Goal: Check status: Check status

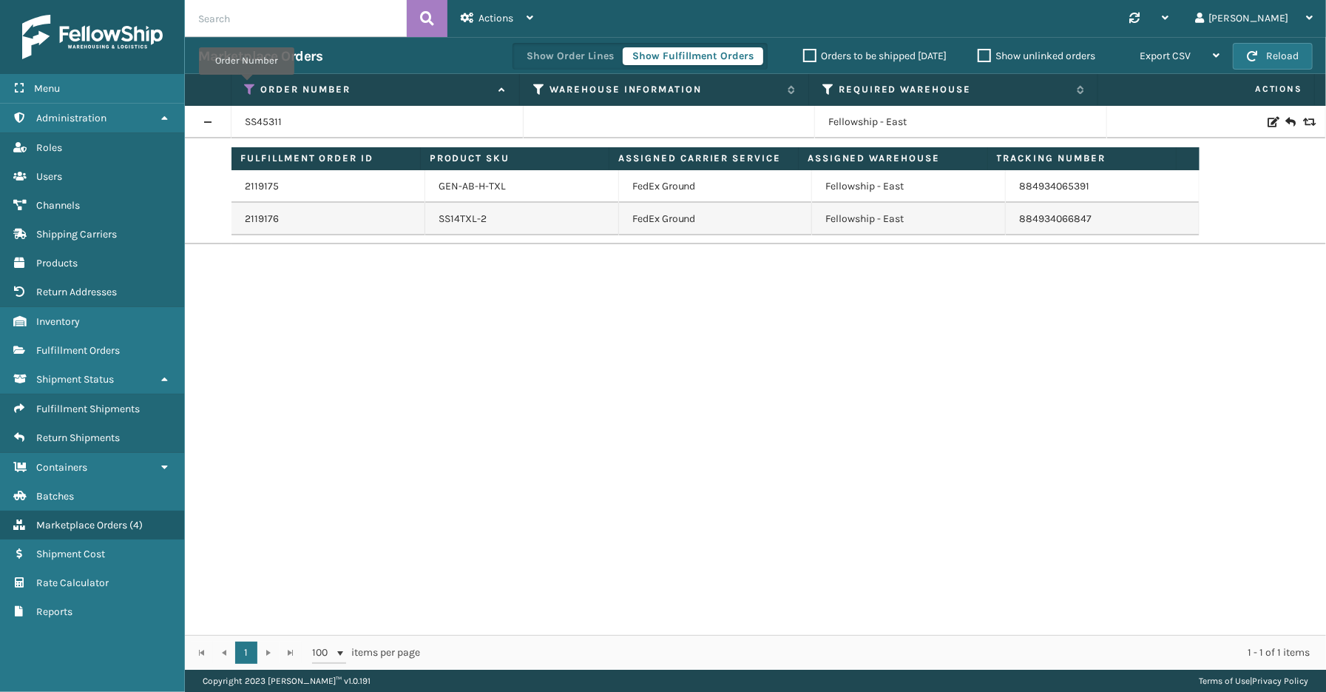
click at [246, 85] on icon at bounding box center [251, 89] width 12 height 13
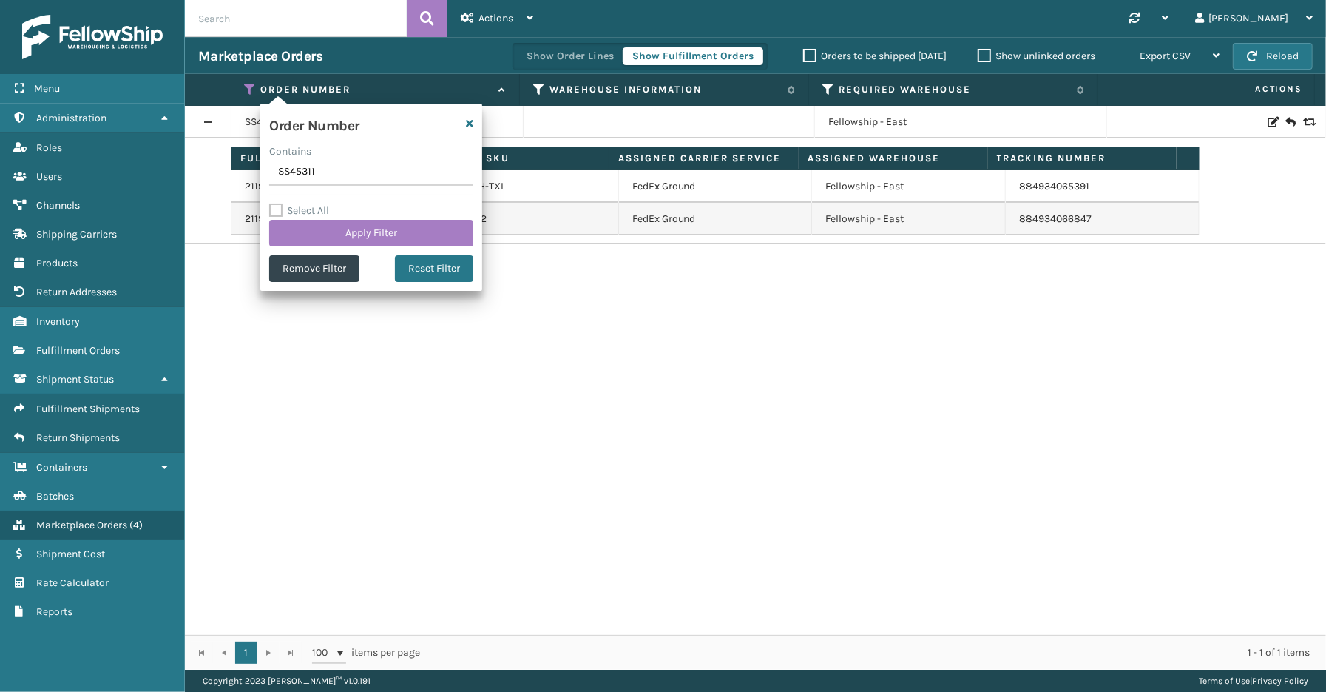
drag, startPoint x: 334, startPoint y: 170, endPoint x: 237, endPoint y: 169, distance: 96.9
click at [237, 169] on section "Marketplace Orders Show Order Lines Show Fulfillment Orders Orders to be shippe…" at bounding box center [755, 353] width 1141 height 632
type input "SS45446"
click at [337, 234] on button "Apply Filter" at bounding box center [371, 233] width 204 height 27
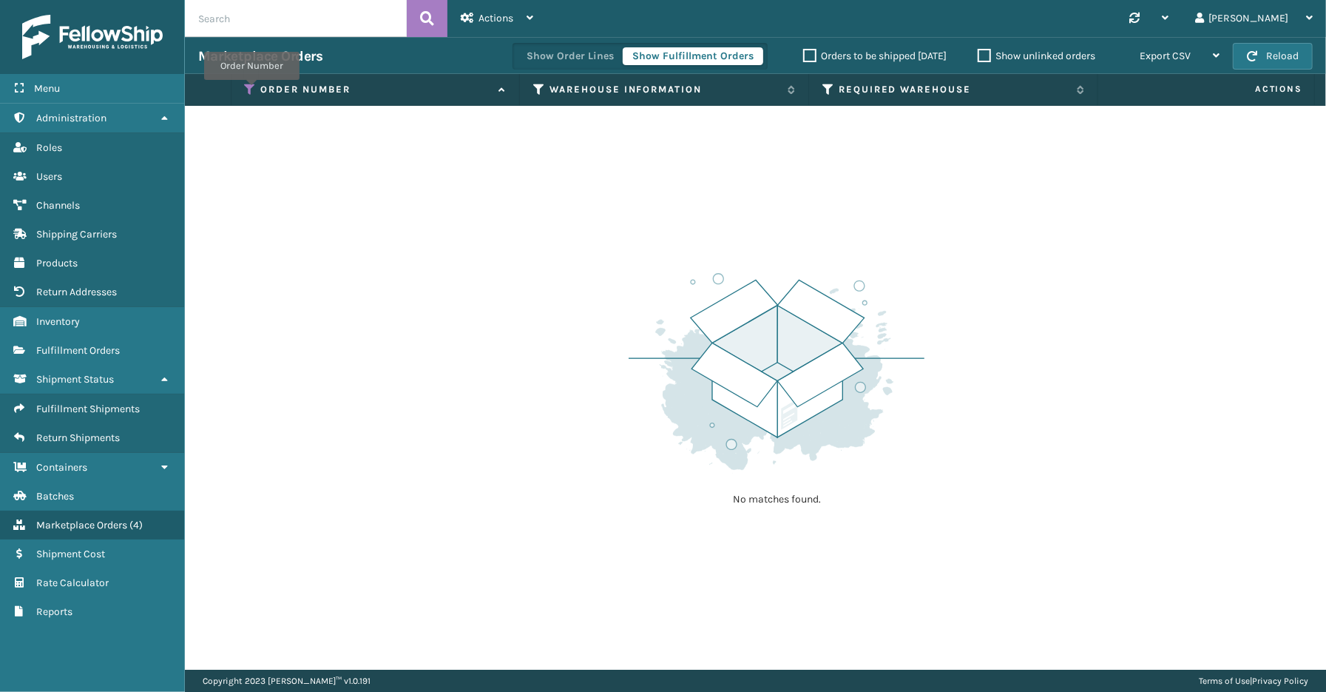
click at [252, 90] on icon at bounding box center [251, 89] width 12 height 13
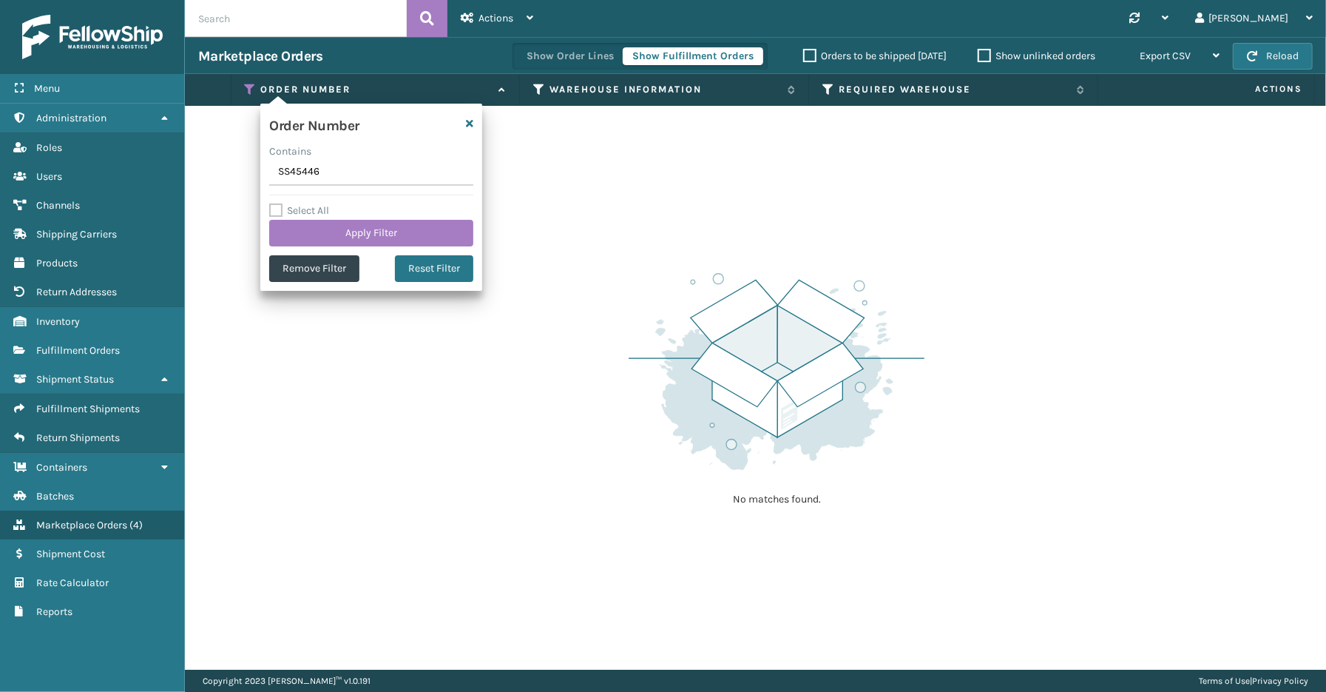
drag, startPoint x: 350, startPoint y: 180, endPoint x: 228, endPoint y: 180, distance: 122.1
click at [228, 180] on section "Marketplace Orders Show Order Lines Show Fulfillment Orders Orders to be shippe…" at bounding box center [755, 353] width 1141 height 632
click at [328, 228] on button "Apply Filter" at bounding box center [371, 233] width 204 height 27
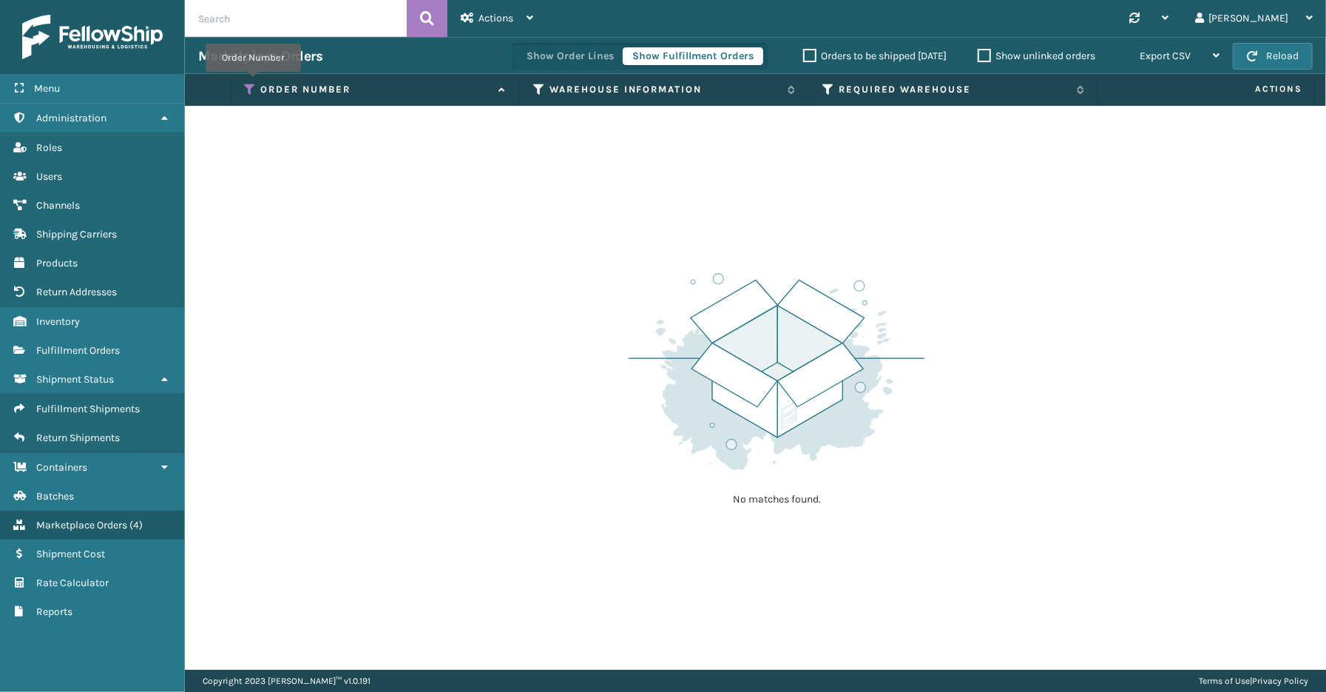
click at [253, 83] on icon at bounding box center [251, 89] width 12 height 13
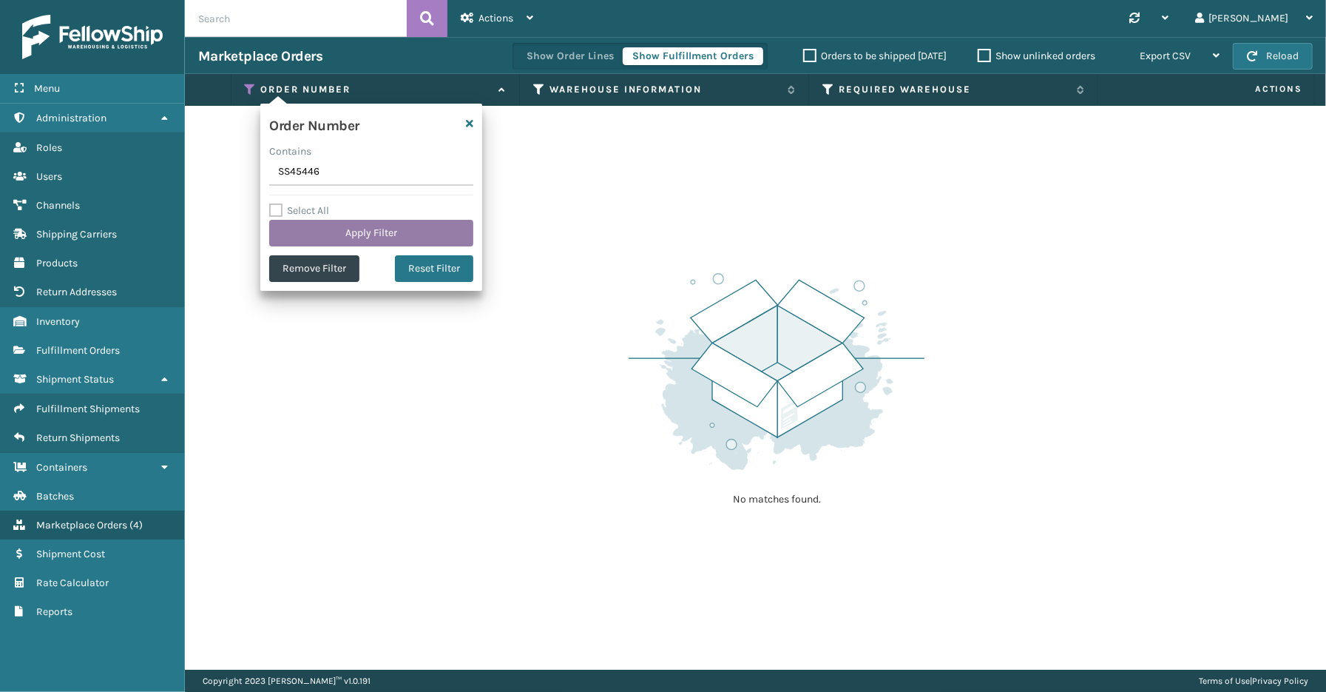
click at [311, 235] on button "Apply Filter" at bounding box center [371, 233] width 204 height 27
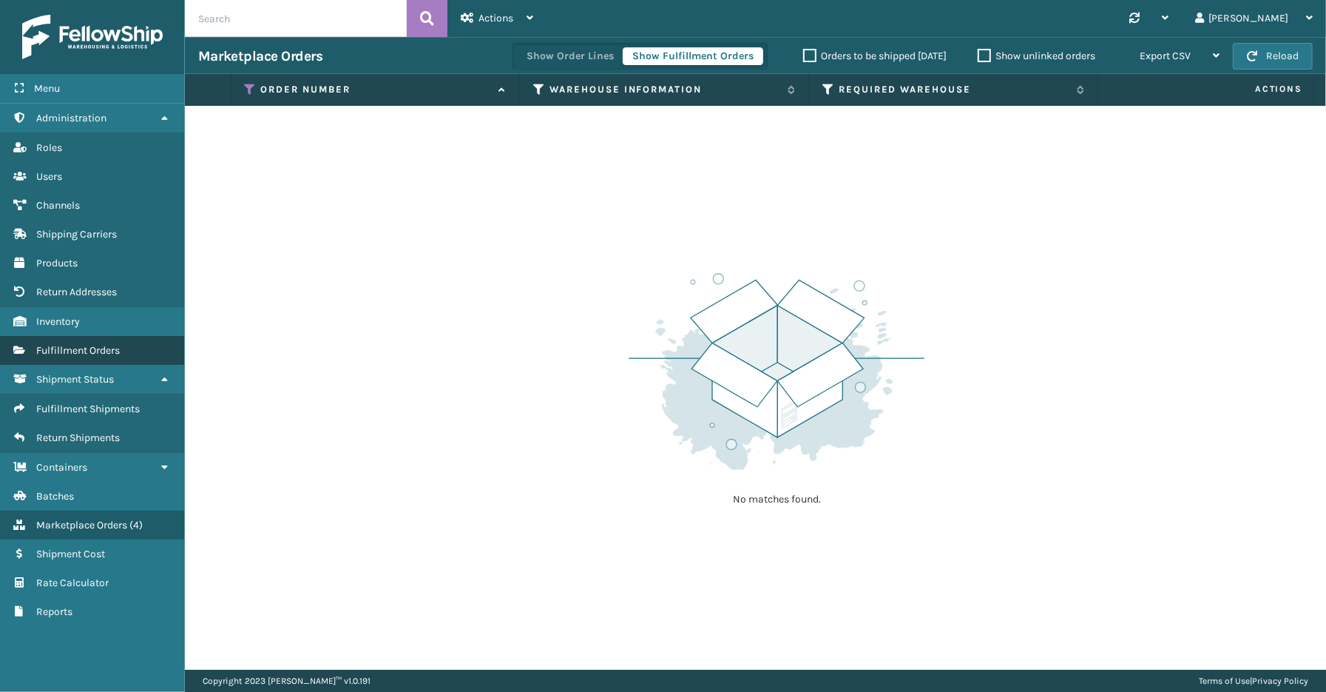
click at [78, 349] on link "Fulfillment Orders" at bounding box center [92, 350] width 184 height 29
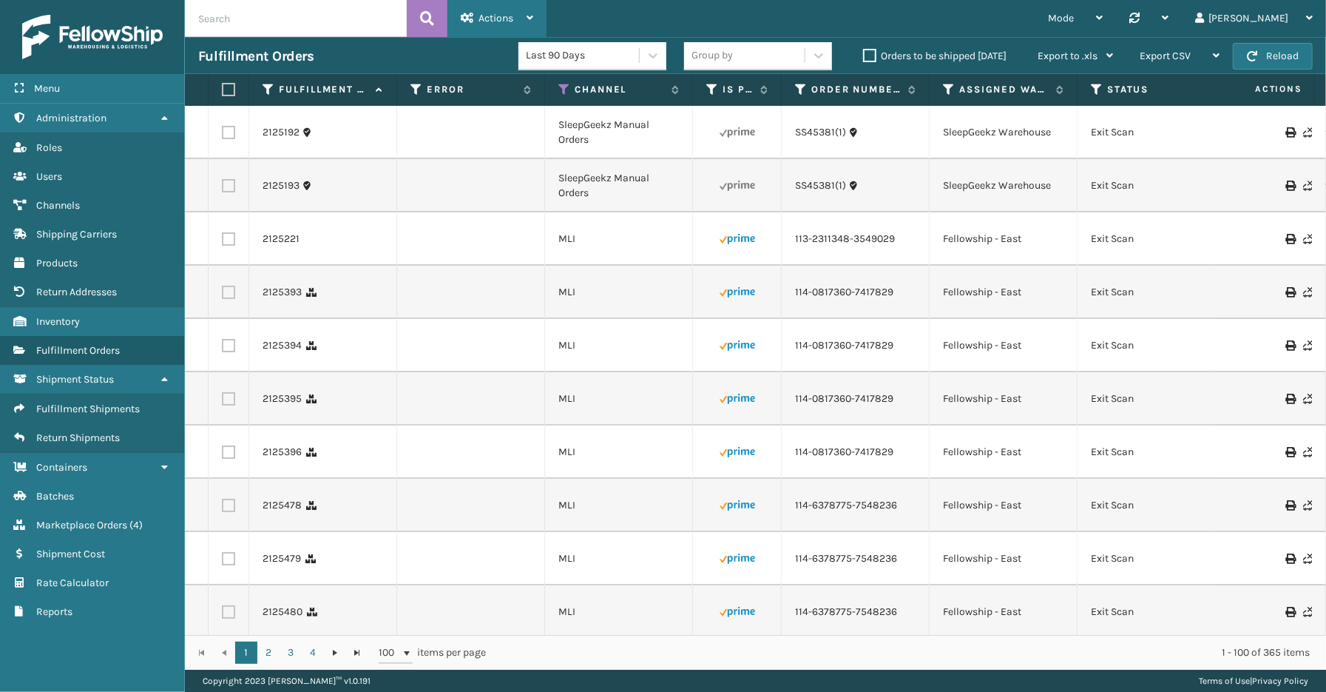
click at [477, 10] on div "Actions" at bounding box center [497, 18] width 72 height 37
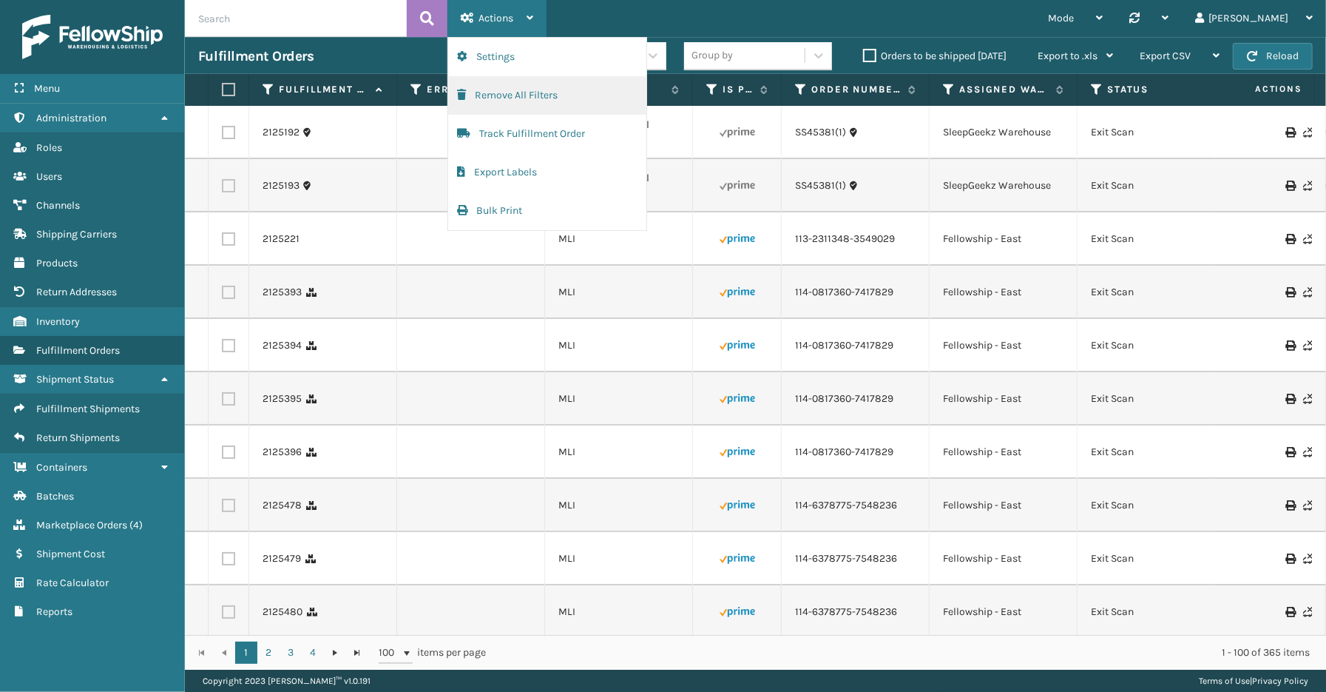
click at [508, 95] on button "Remove All Filters" at bounding box center [547, 95] width 198 height 38
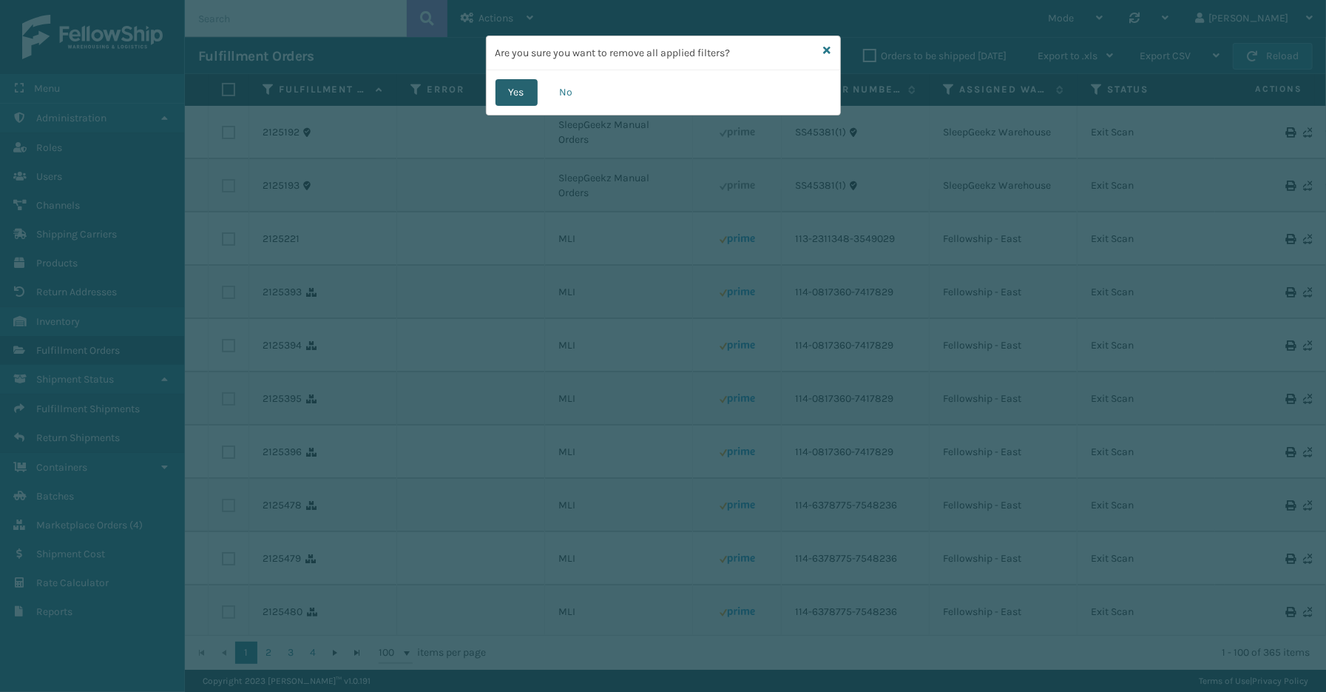
click at [514, 92] on button "Yes" at bounding box center [517, 92] width 42 height 27
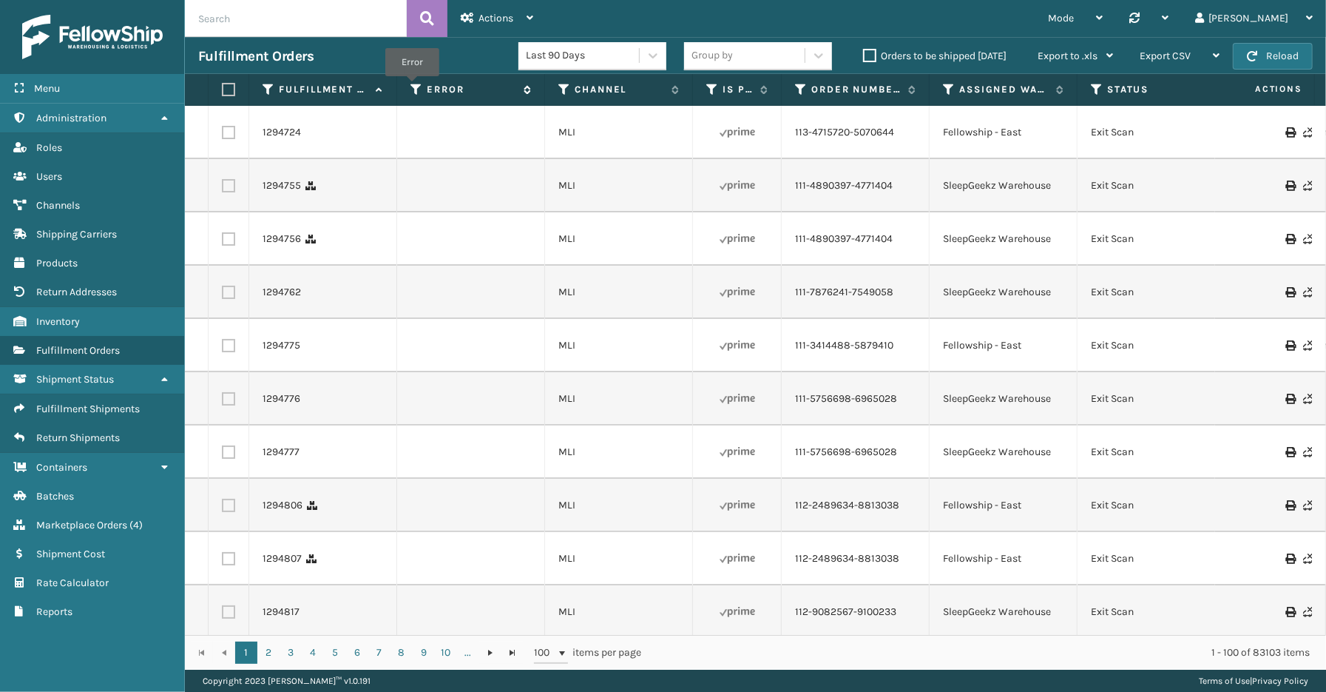
click at [412, 87] on icon at bounding box center [417, 89] width 12 height 13
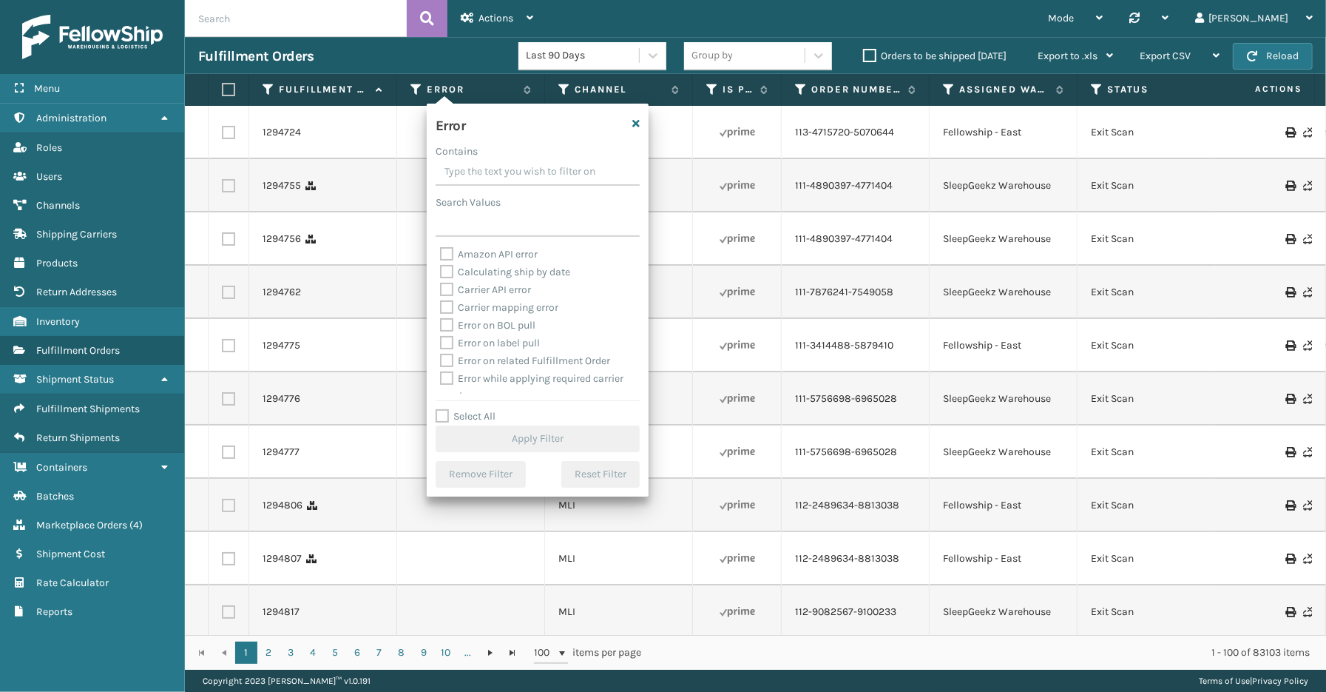
click at [475, 417] on label "Select All" at bounding box center [466, 416] width 60 height 13
click at [475, 409] on input "Select All" at bounding box center [547, 408] width 222 height 1
checkbox input "true"
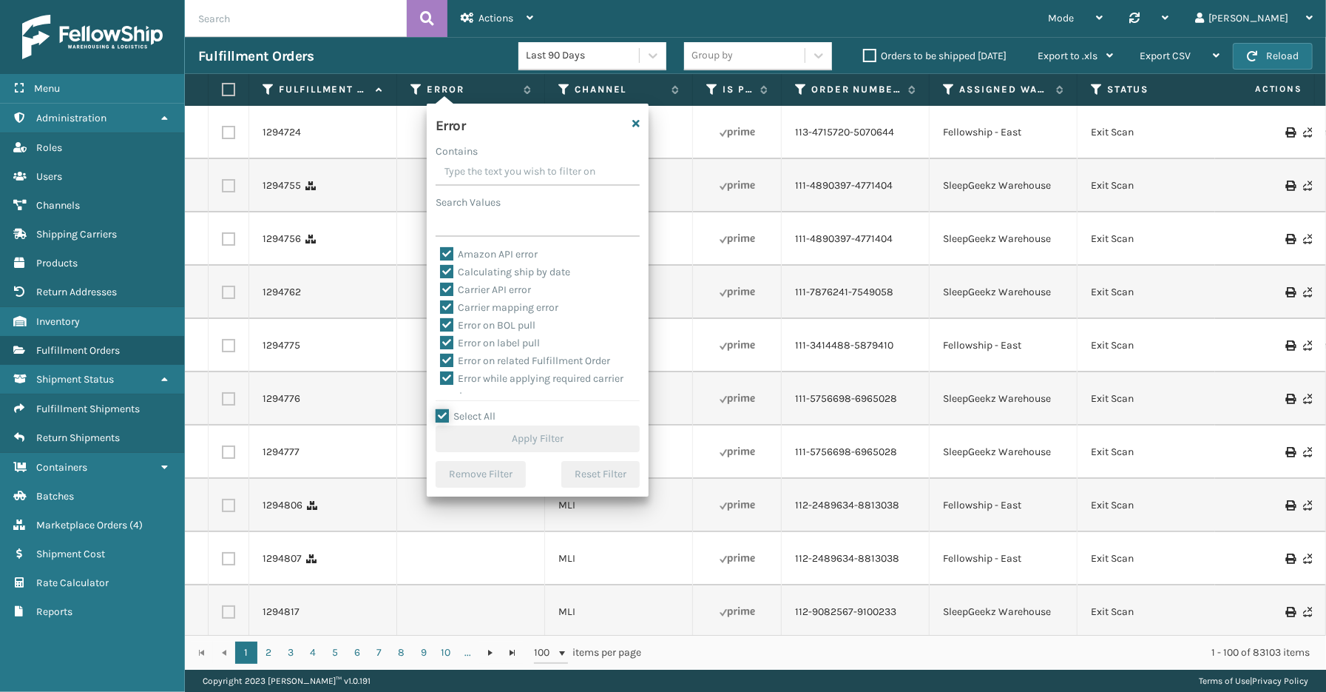
checkbox input "true"
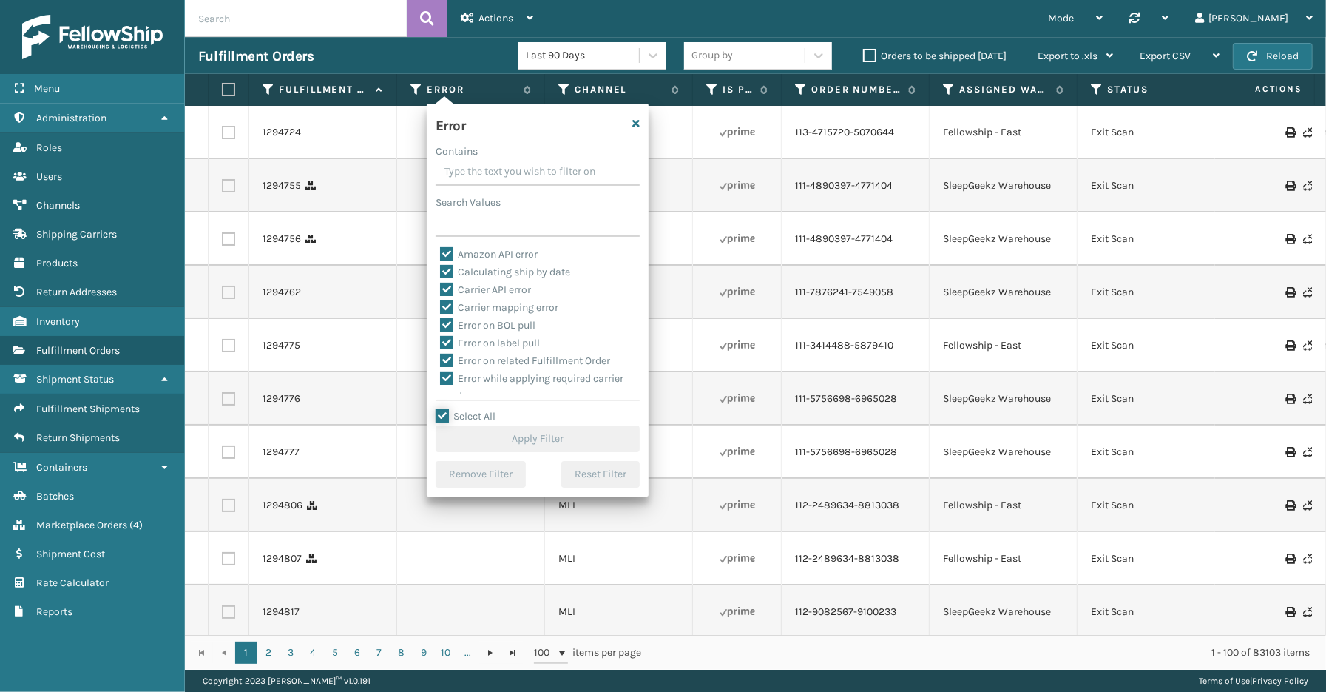
checkbox input "true"
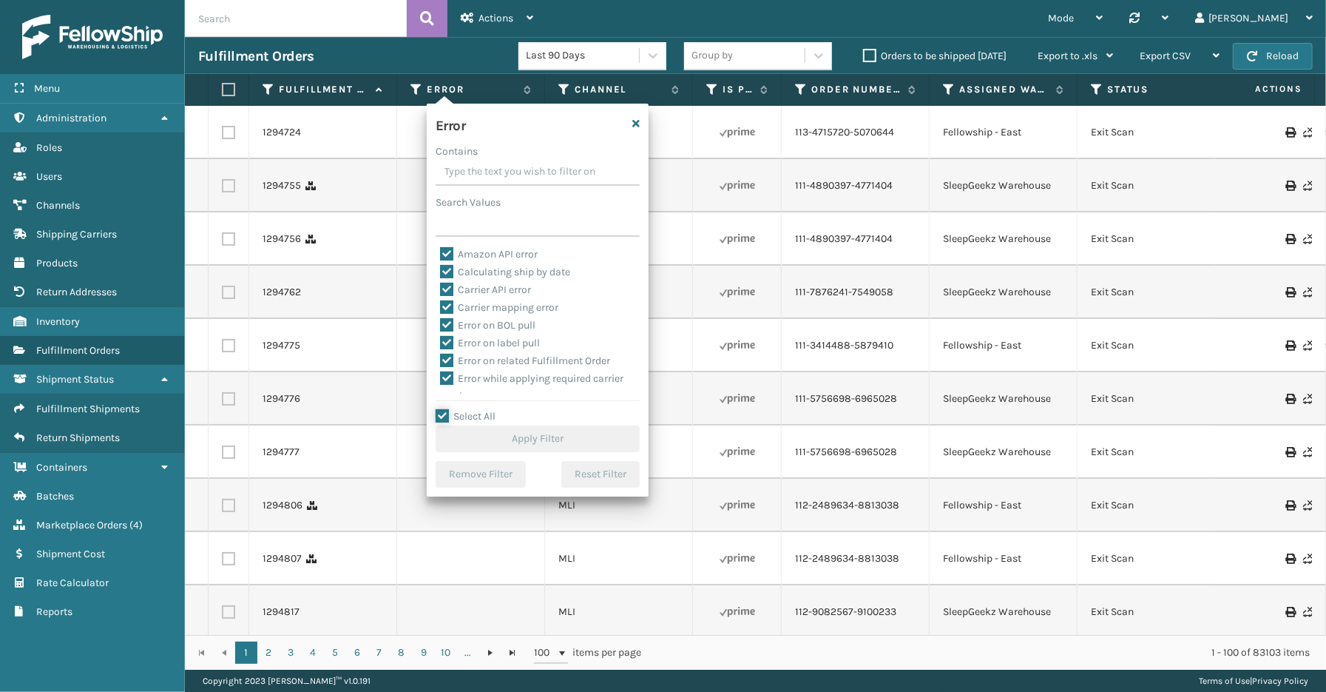
checkbox input "true"
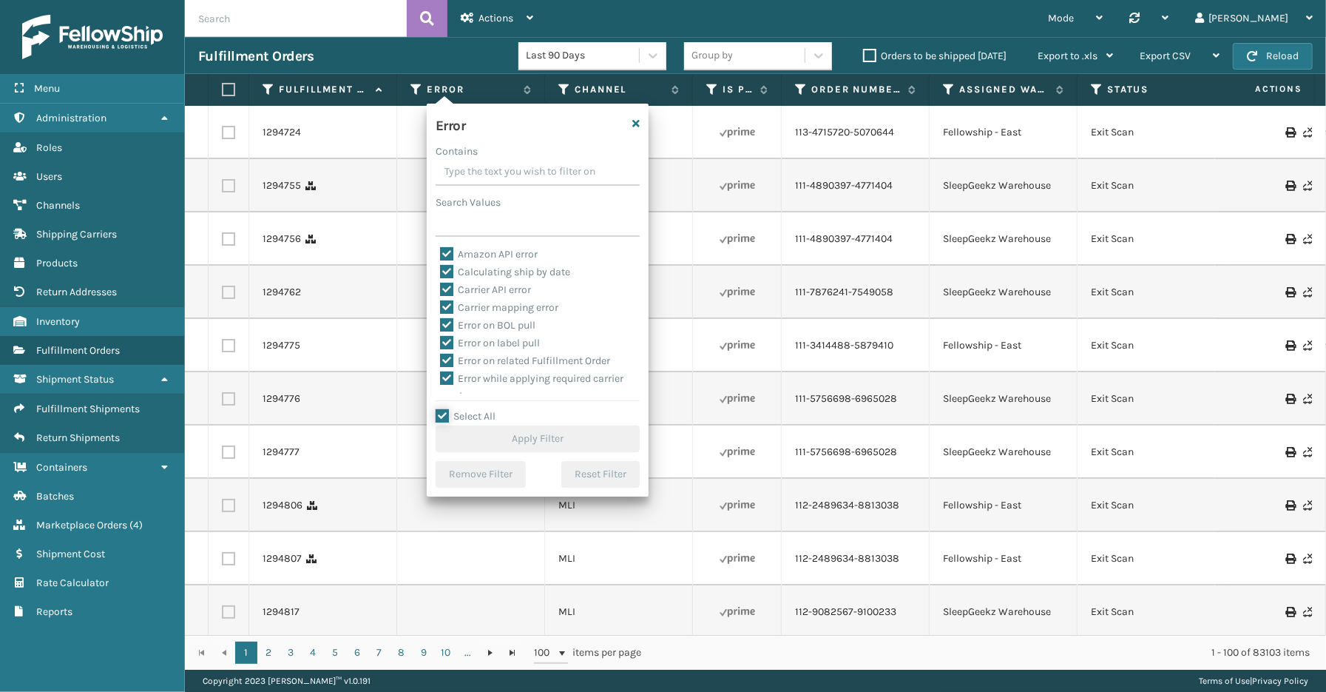
checkbox input "true"
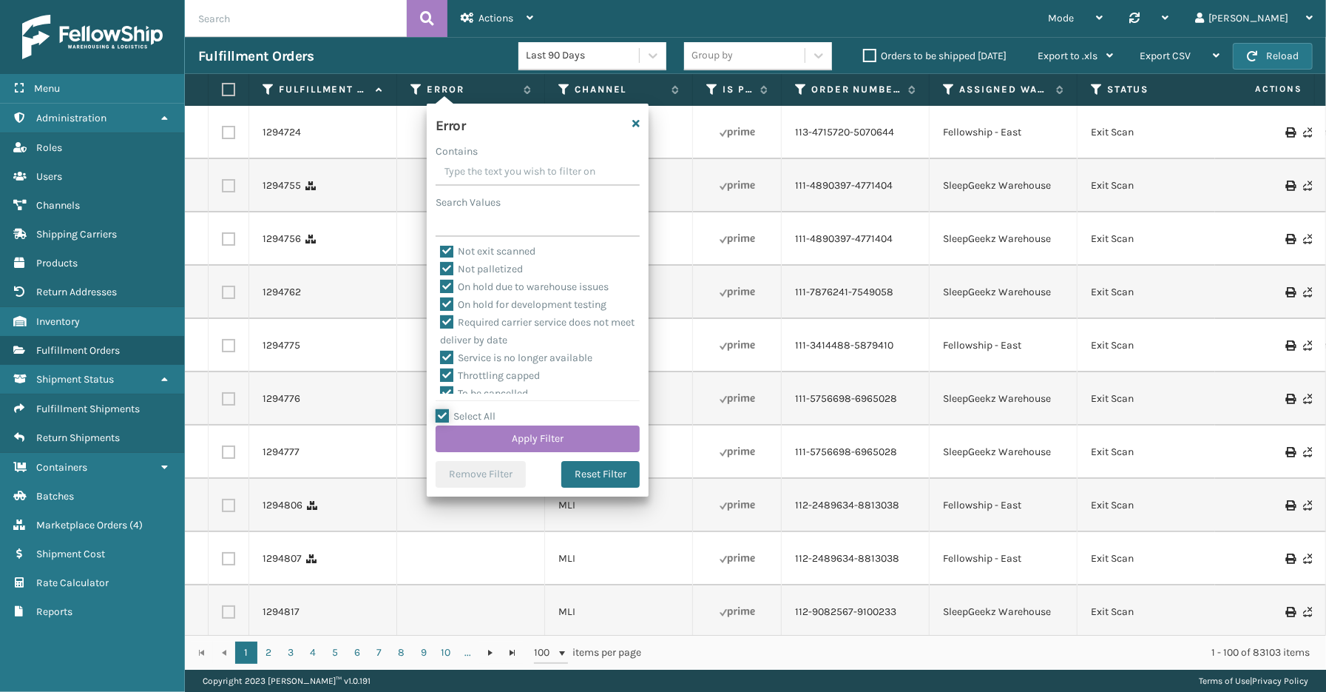
scroll to position [331, 0]
click at [516, 387] on label "To be cancelled" at bounding box center [484, 385] width 88 height 13
click at [441, 386] on input "To be cancelled" at bounding box center [440, 382] width 1 height 10
checkbox input "false"
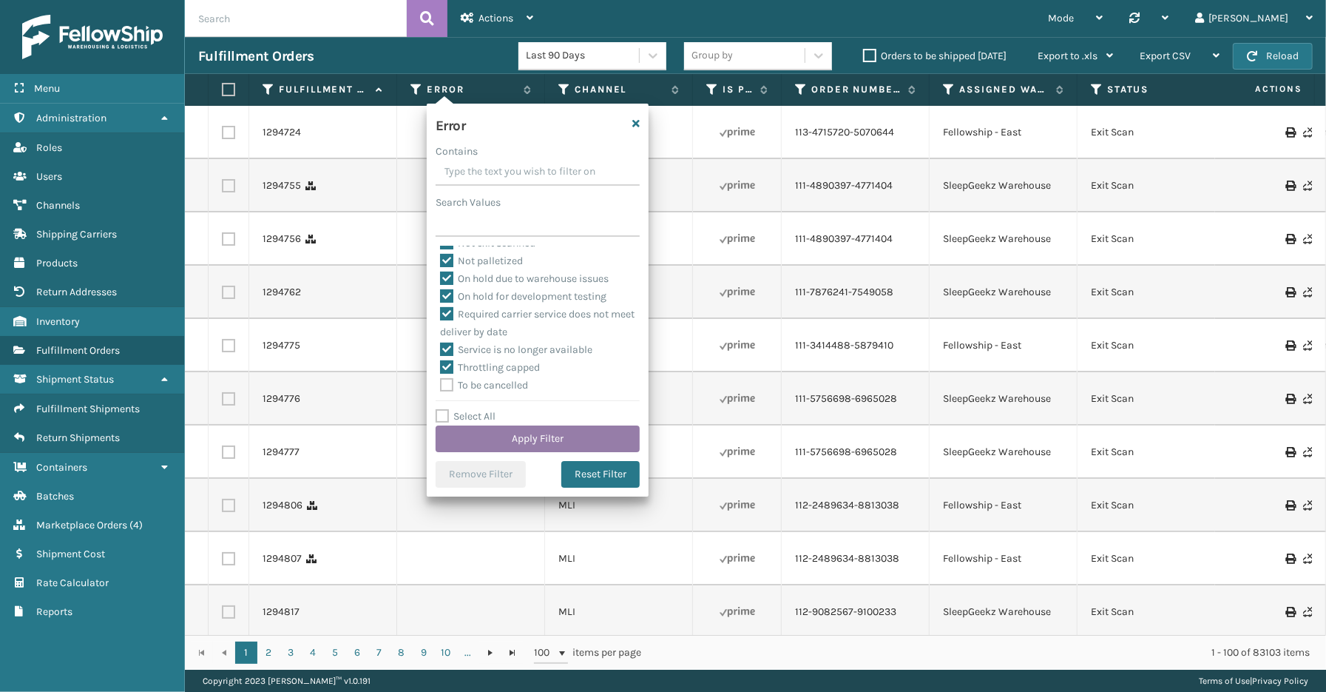
click at [516, 434] on button "Apply Filter" at bounding box center [538, 438] width 204 height 27
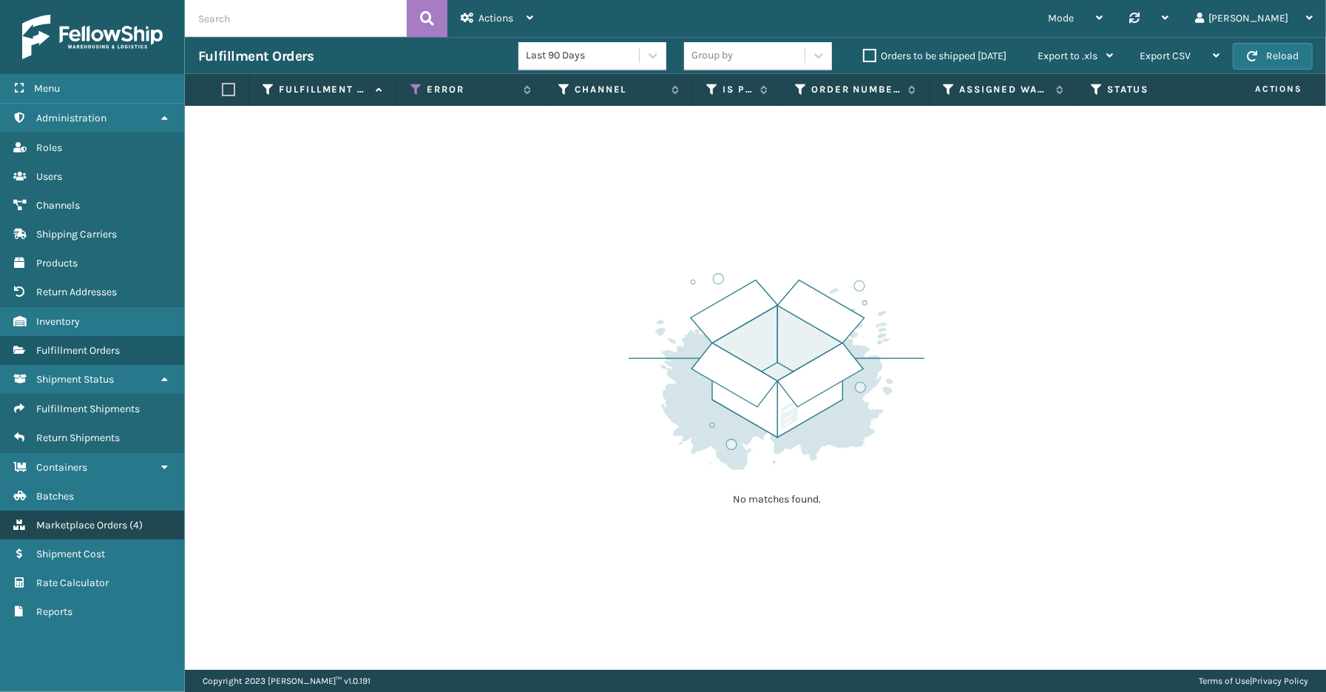
click at [92, 519] on span "Marketplace Orders" at bounding box center [81, 525] width 91 height 13
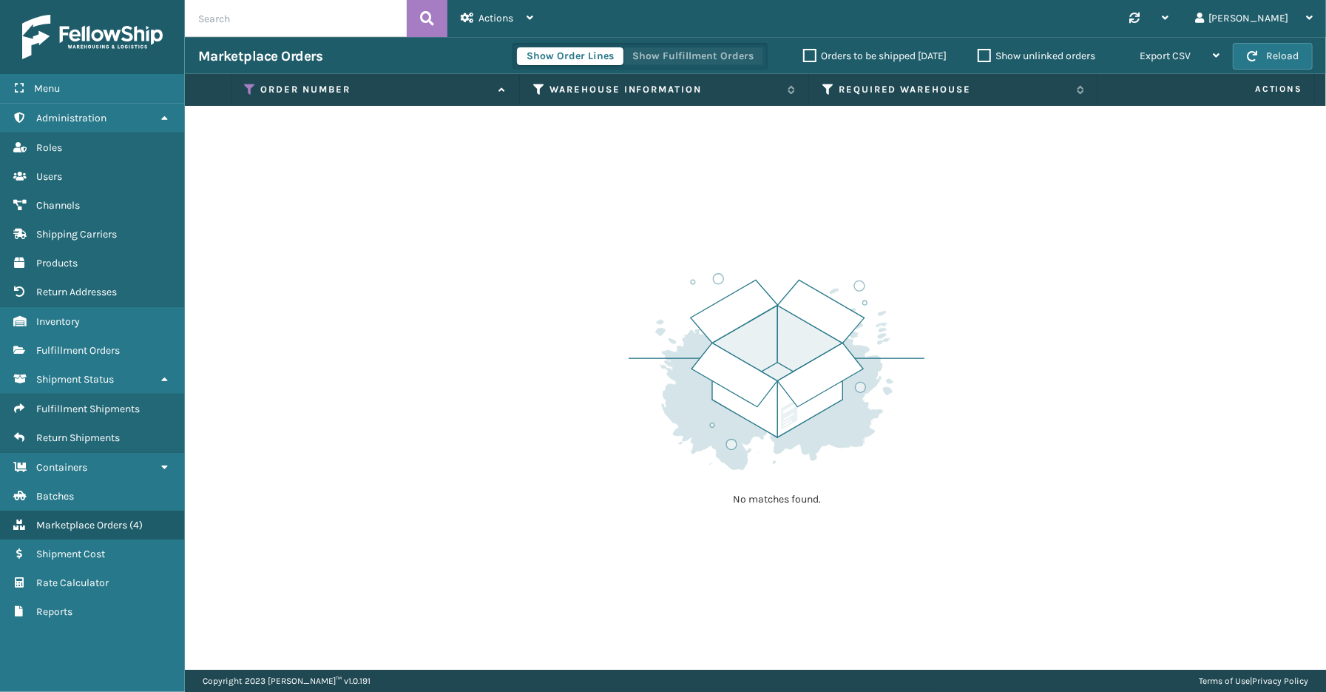
click at [692, 53] on button "Show Fulfillment Orders" at bounding box center [693, 56] width 141 height 18
click at [252, 84] on icon at bounding box center [251, 89] width 12 height 13
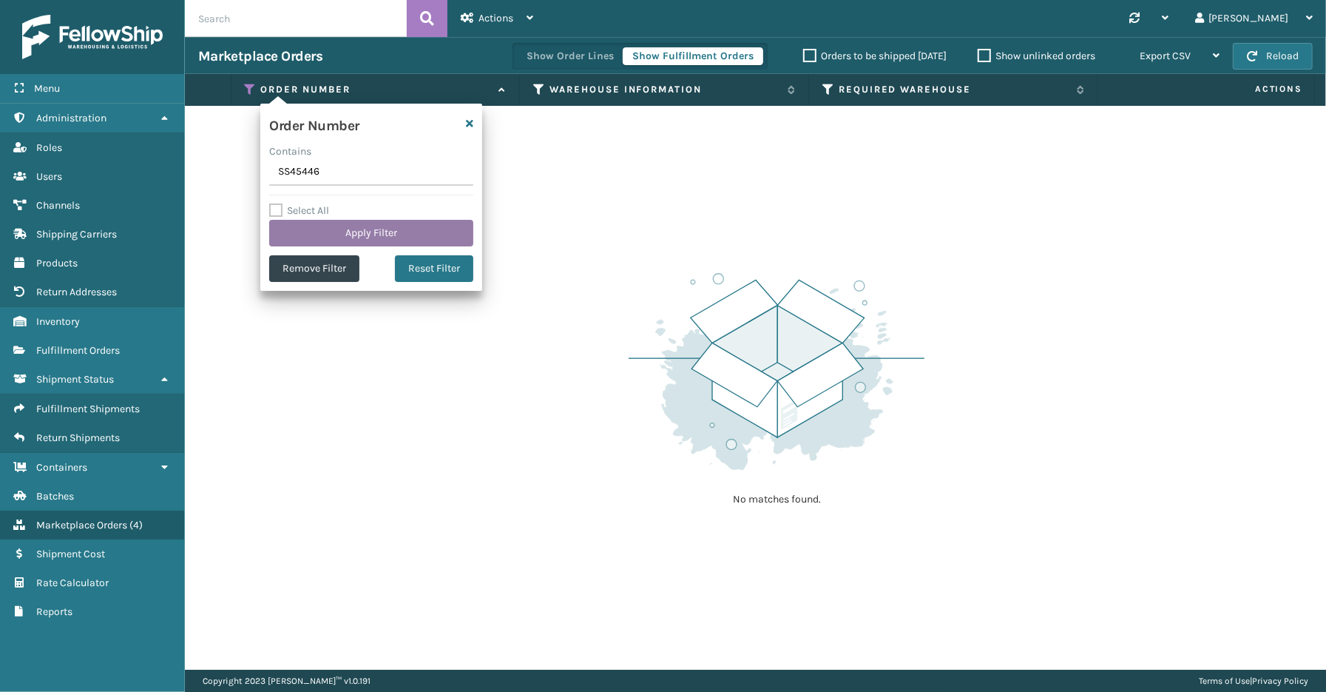
click at [320, 237] on button "Apply Filter" at bounding box center [371, 233] width 204 height 27
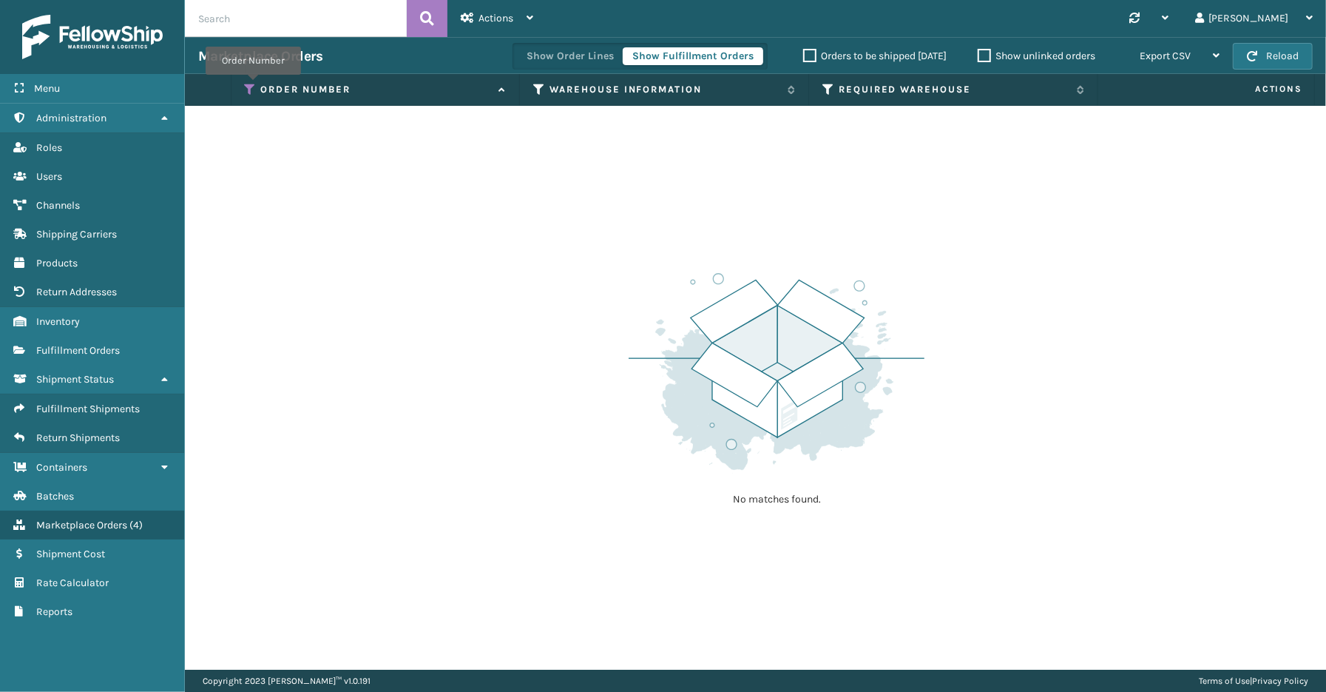
click at [253, 85] on icon at bounding box center [251, 89] width 12 height 13
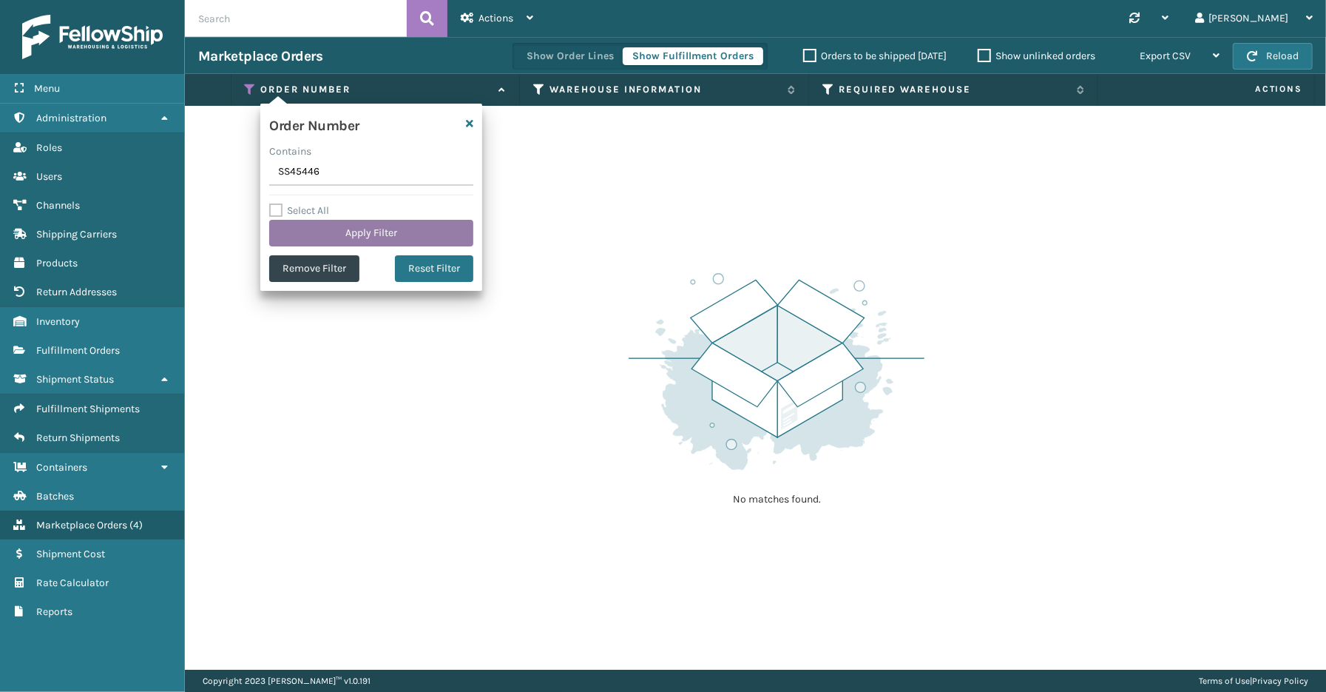
click at [342, 239] on button "Apply Filter" at bounding box center [371, 233] width 204 height 27
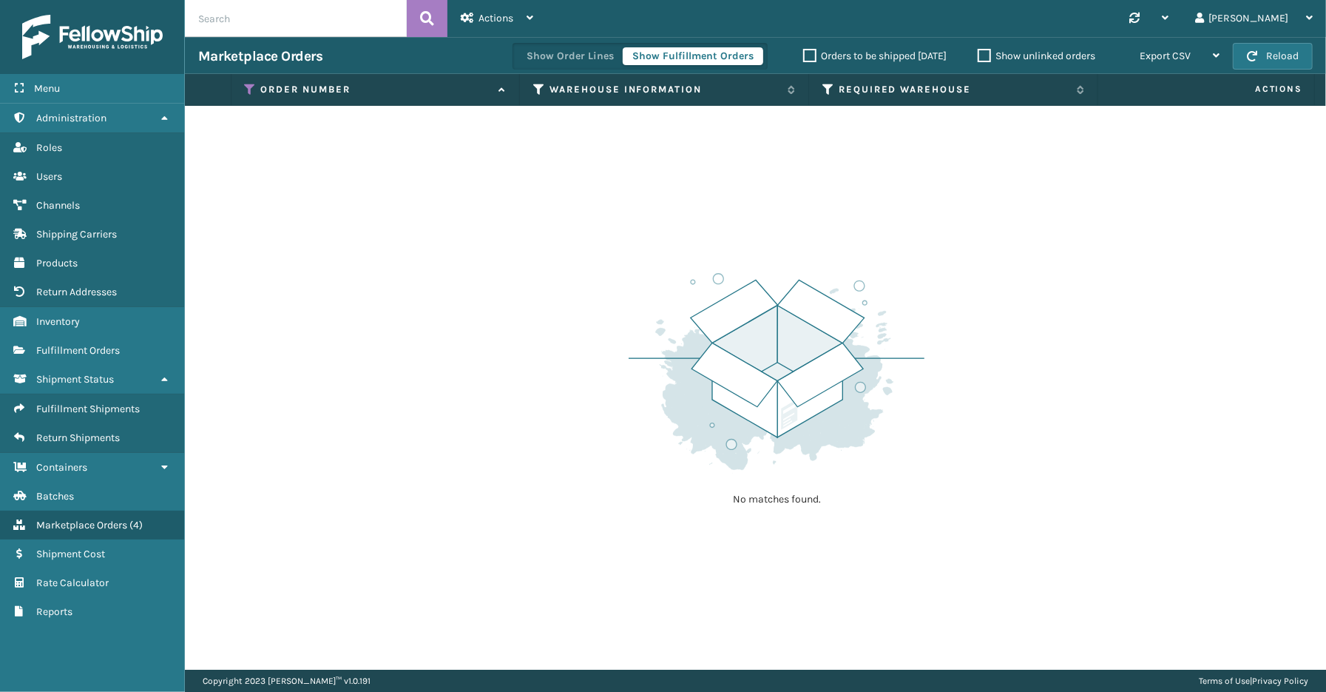
click at [252, 81] on th "Order Number" at bounding box center [376, 90] width 289 height 32
click at [249, 85] on icon at bounding box center [251, 89] width 12 height 13
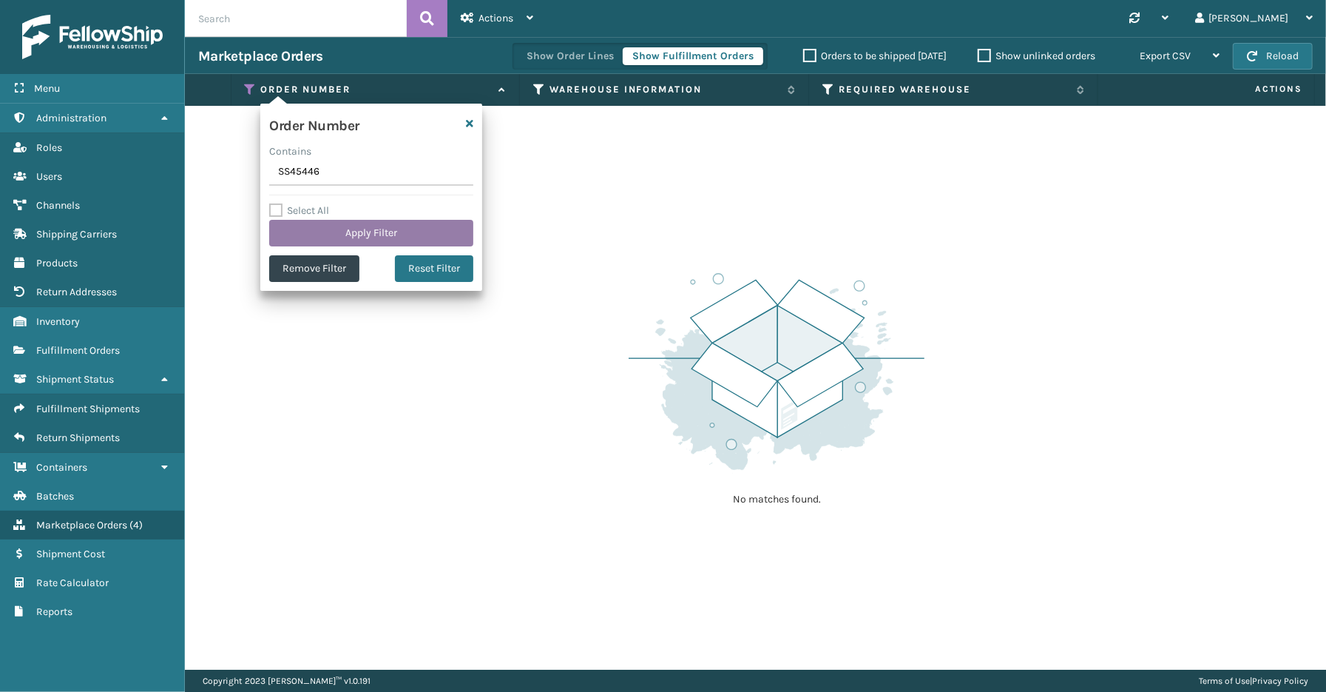
click at [348, 238] on button "Apply Filter" at bounding box center [371, 233] width 204 height 27
